Goal: Navigation & Orientation: Find specific page/section

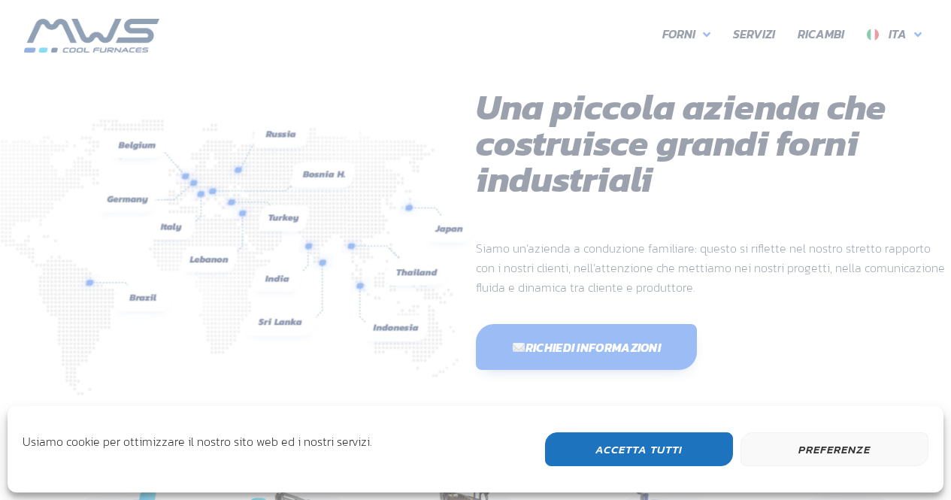
scroll to position [400, 903]
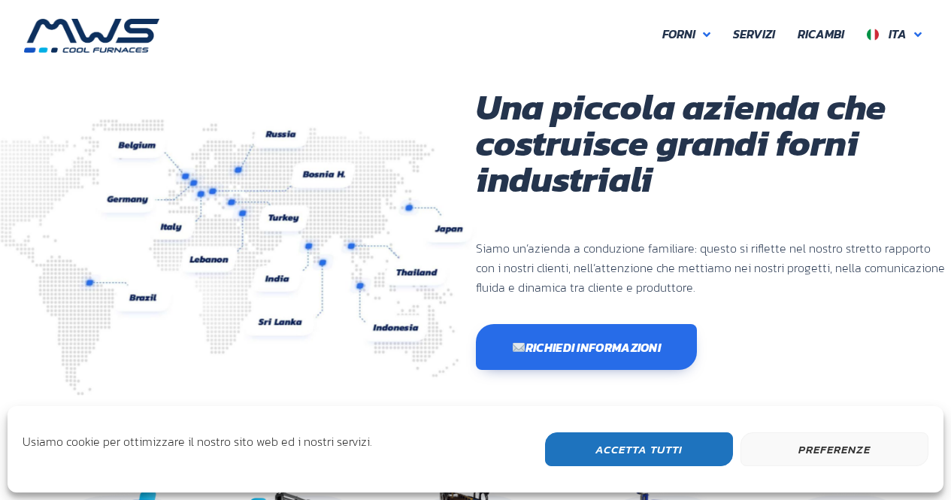
click at [667, 458] on button "Accetta Tutti" at bounding box center [639, 449] width 188 height 34
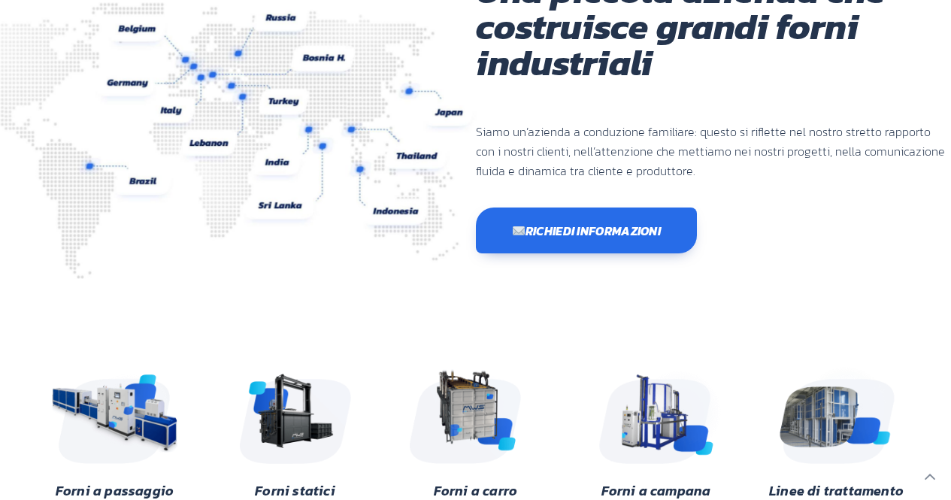
scroll to position [0, 0]
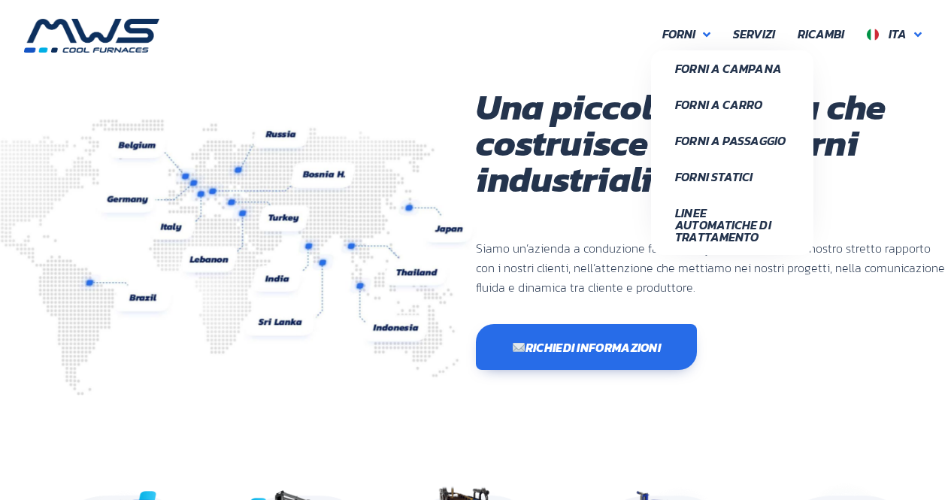
click at [700, 31] on link "Forni" at bounding box center [686, 35] width 71 height 32
click at [718, 196] on link "Linee Automatiche di Trattamento" at bounding box center [732, 225] width 162 height 60
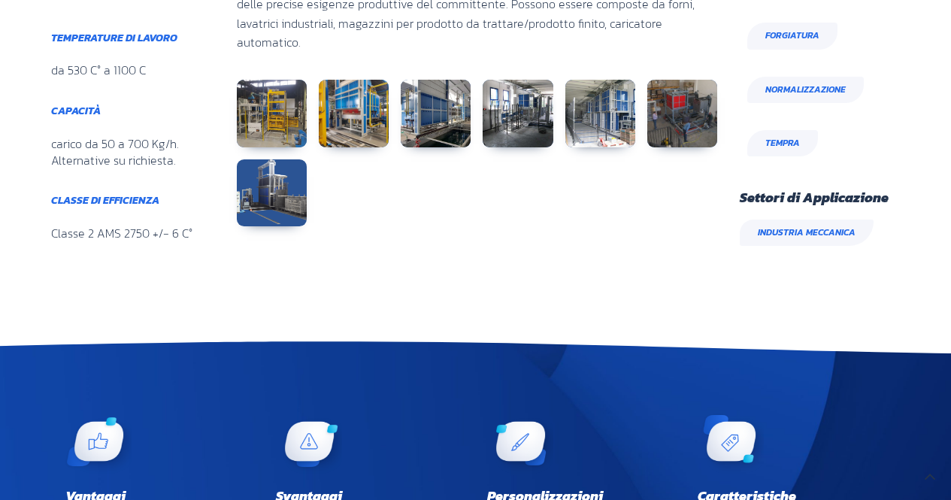
scroll to position [781, 0]
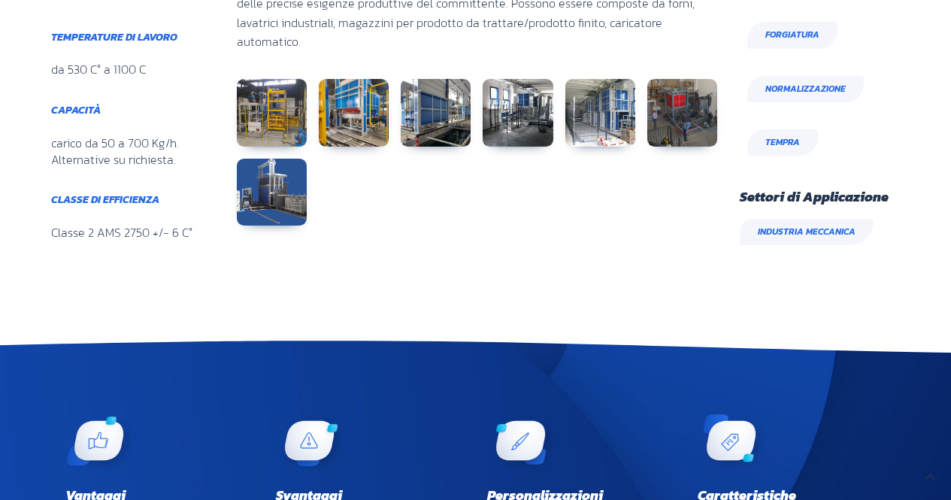
click at [494, 232] on div "Le linee automatiche di trattamento rappresentano il massimo della modularità p…" at bounding box center [477, 42] width 496 height 477
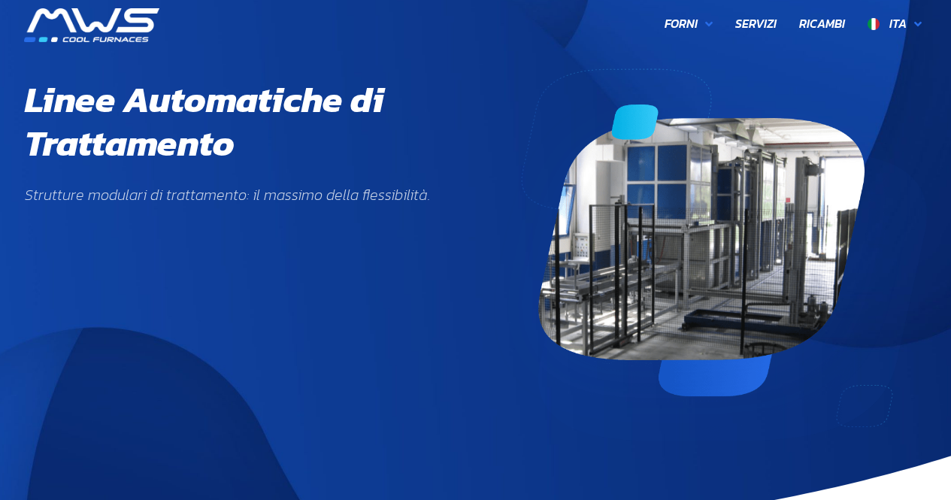
scroll to position [0, 0]
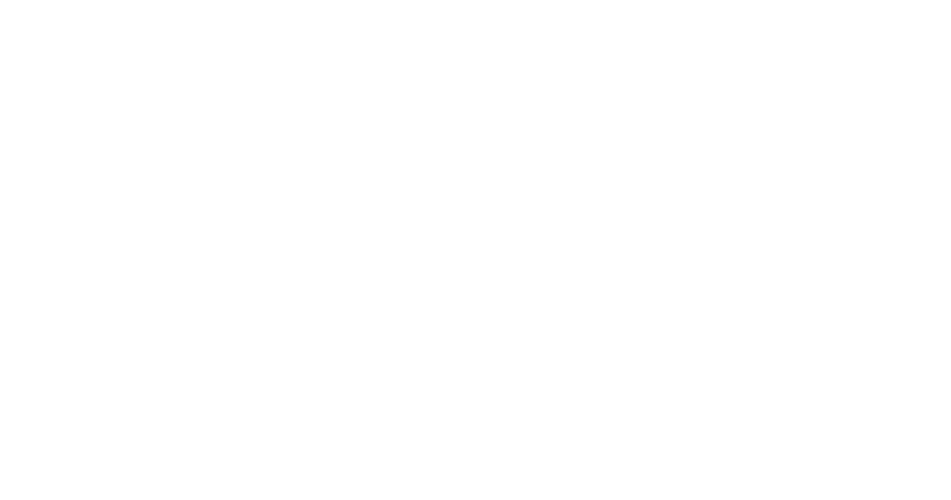
scroll to position [400, 903]
